Goal: Navigation & Orientation: Find specific page/section

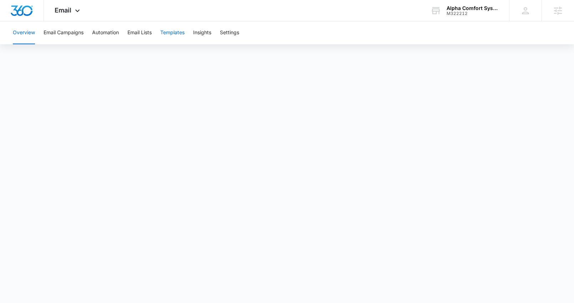
click at [181, 35] on button "Templates" at bounding box center [172, 32] width 24 height 23
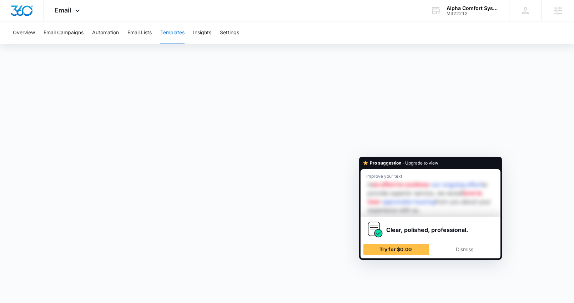
click at [387, 160] on strong "Pro suggestion" at bounding box center [385, 163] width 31 height 7
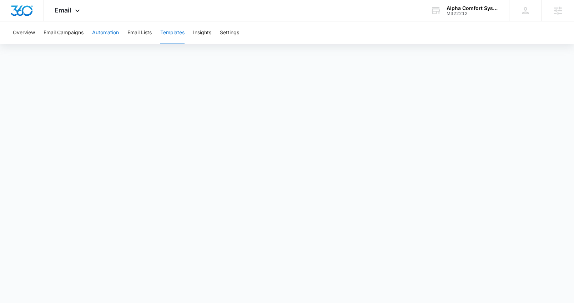
click at [116, 34] on button "Automation" at bounding box center [105, 32] width 27 height 23
click at [78, 11] on icon at bounding box center [77, 12] width 9 height 9
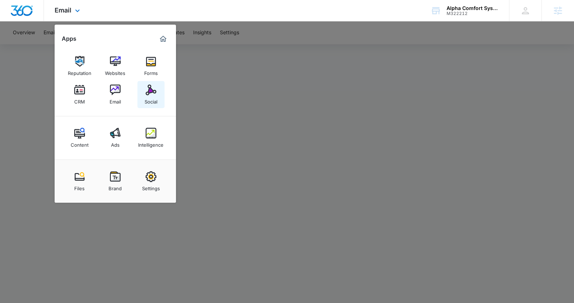
click at [149, 97] on div "Social" at bounding box center [151, 99] width 13 height 9
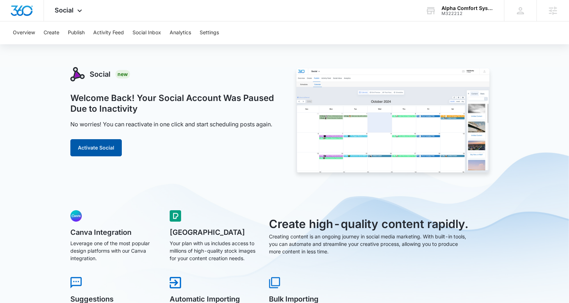
click at [98, 144] on button "Activate Social" at bounding box center [95, 147] width 51 height 17
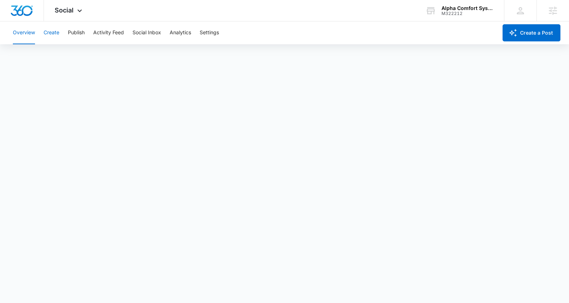
click at [52, 34] on button "Create" at bounding box center [52, 32] width 16 height 23
click at [200, 36] on div "Overview Create Publish Activity Feed Social Inbox Analytics Settings" at bounding box center [253, 32] width 489 height 23
click at [75, 39] on button "Publish" at bounding box center [76, 32] width 17 height 23
click at [62, 58] on button "Schedules" at bounding box center [55, 55] width 24 height 20
click at [54, 36] on button "Create" at bounding box center [52, 32] width 16 height 23
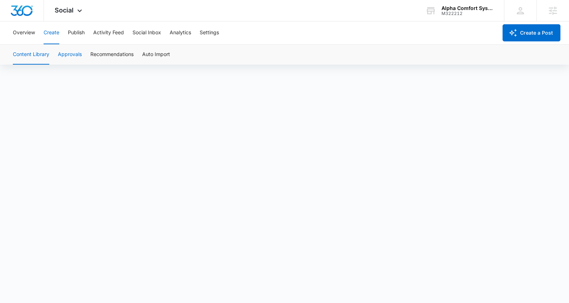
click at [72, 60] on button "Approvals" at bounding box center [70, 55] width 24 height 20
click at [82, 35] on button "Publish" at bounding box center [76, 32] width 17 height 23
click at [59, 59] on button "Schedules" at bounding box center [55, 55] width 24 height 20
click at [50, 35] on button "Create" at bounding box center [52, 32] width 16 height 23
